Goal: Find specific fact: Find specific fact

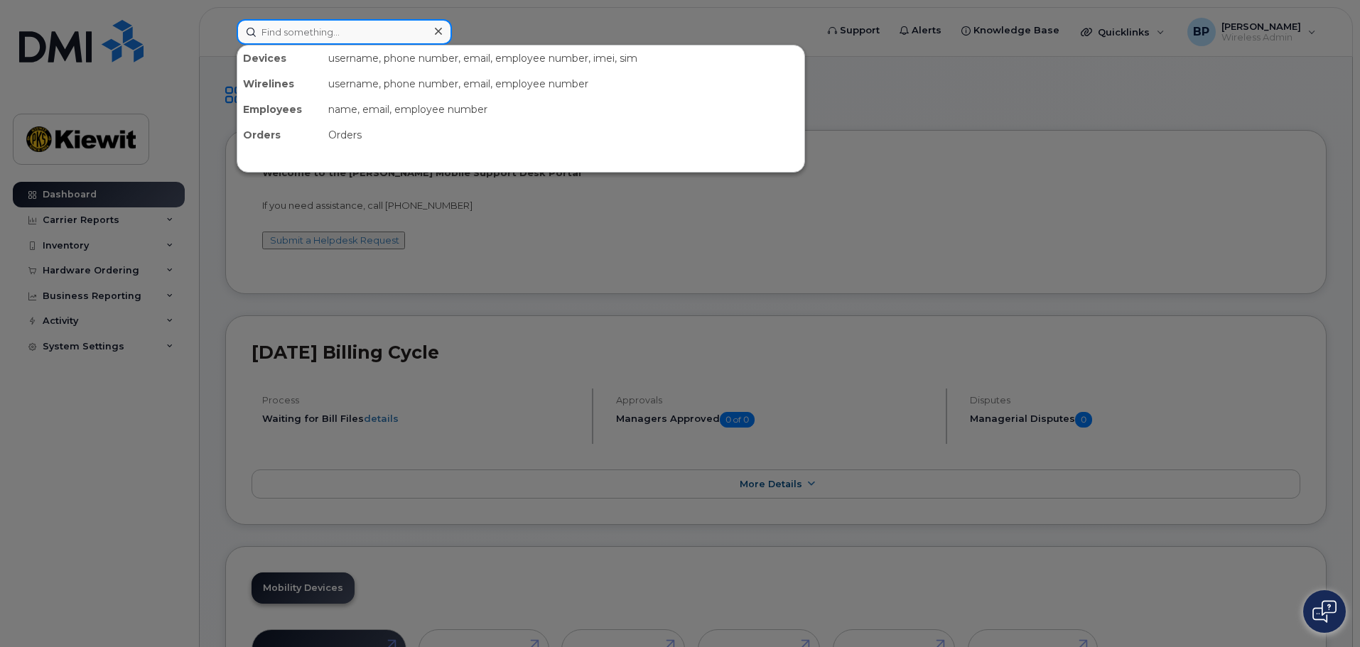
click at [308, 32] on input at bounding box center [344, 32] width 215 height 26
click at [302, 31] on input at bounding box center [344, 32] width 215 height 26
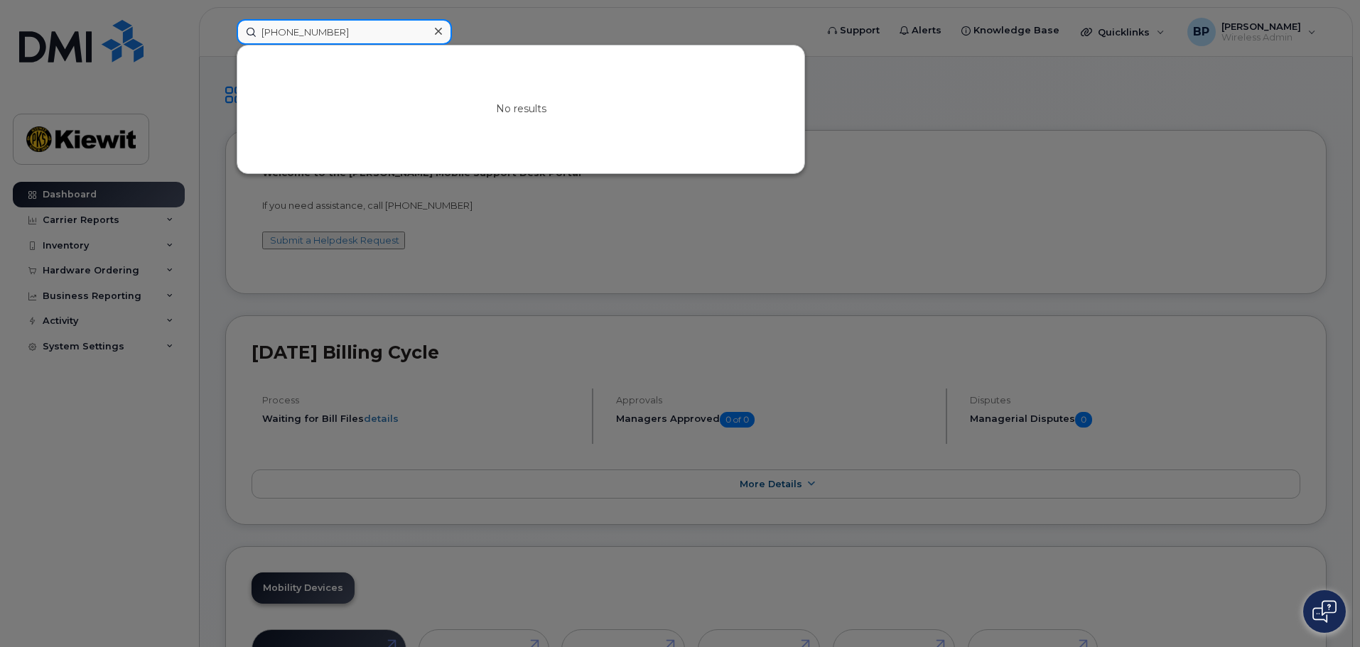
drag, startPoint x: 361, startPoint y: 39, endPoint x: 176, endPoint y: 1, distance: 189.3
click at [225, 19] on div "[PHONE_NUMBER] No results" at bounding box center [521, 32] width 593 height 26
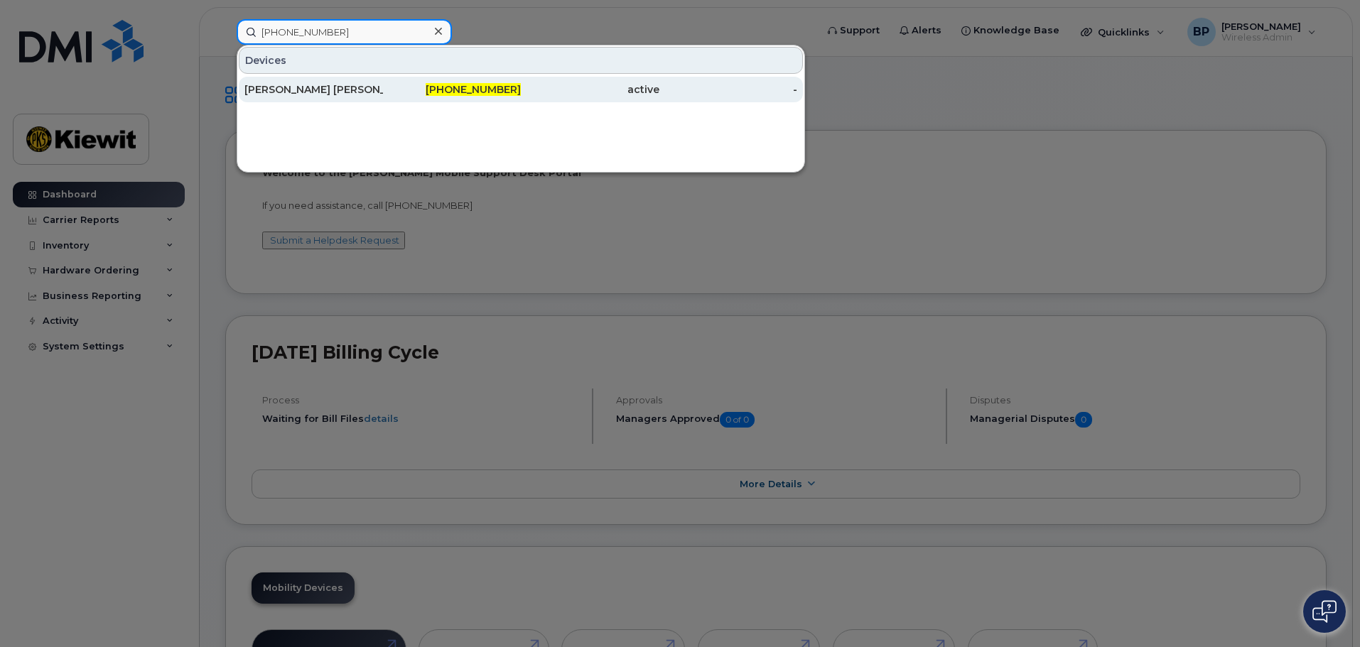
type input "[PHONE_NUMBER]"
click at [308, 87] on div "[PERSON_NAME] [PERSON_NAME]" at bounding box center [313, 89] width 139 height 14
